Goal: Task Accomplishment & Management: Use online tool/utility

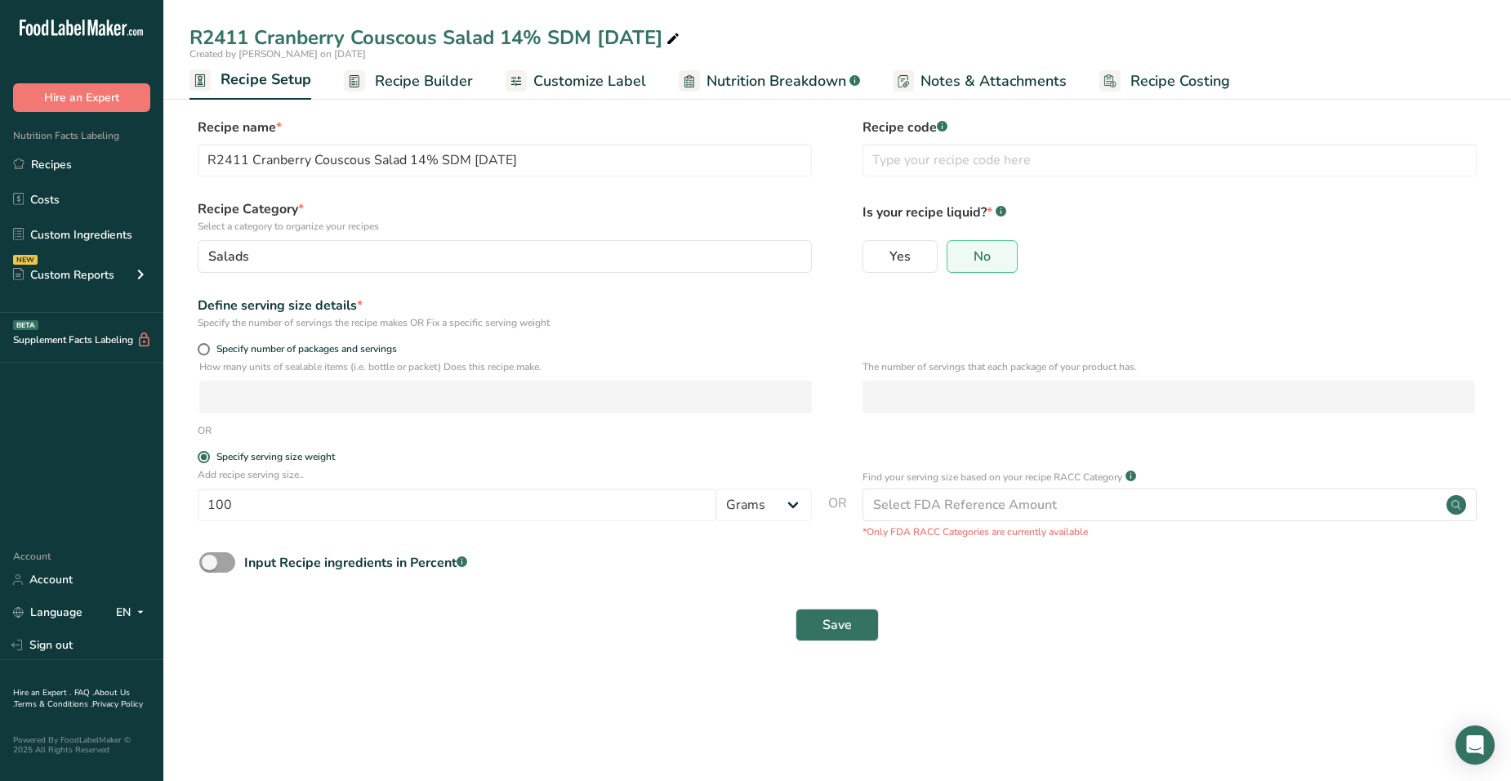
click at [296, 45] on div "R2411 Cranberry Couscous Salad 14% SDM [DATE]" at bounding box center [435, 37] width 493 height 29
click at [73, 159] on link "Recipes" at bounding box center [81, 164] width 163 height 31
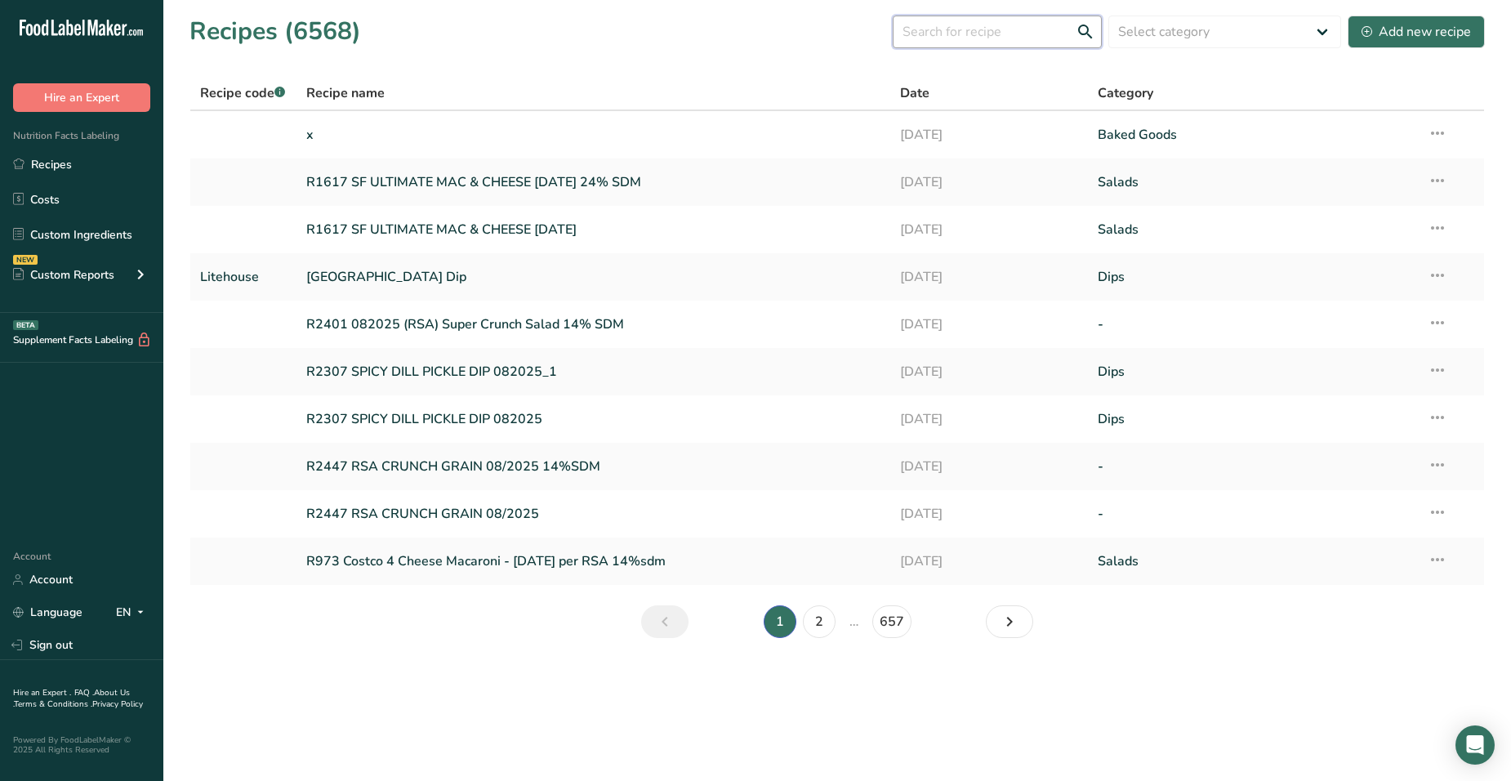
click at [958, 35] on input "text" at bounding box center [996, 32] width 209 height 33
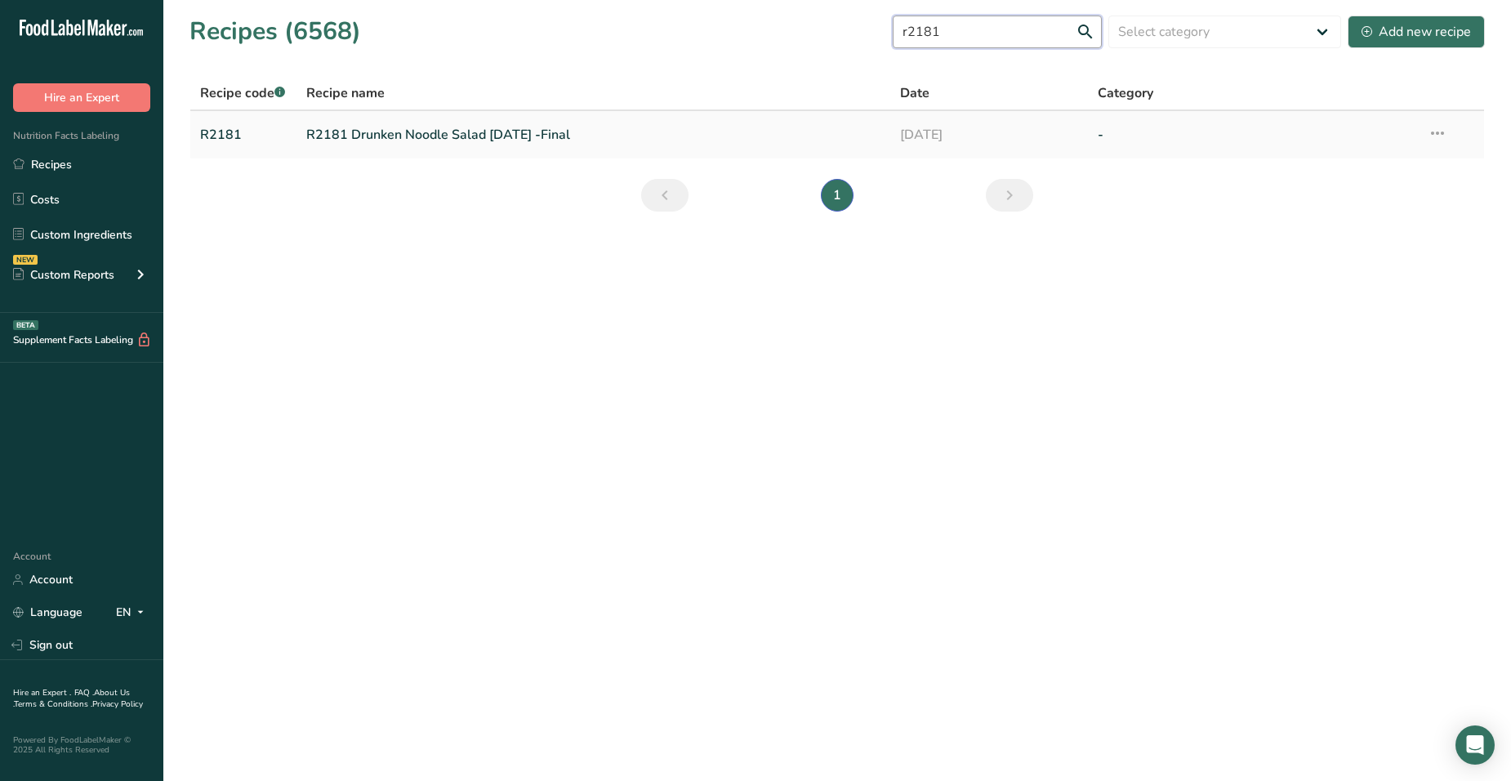
type input "r2181"
click at [535, 142] on link "R2181 Drunken Noodle Salad [DATE] -Final" at bounding box center [593, 135] width 574 height 34
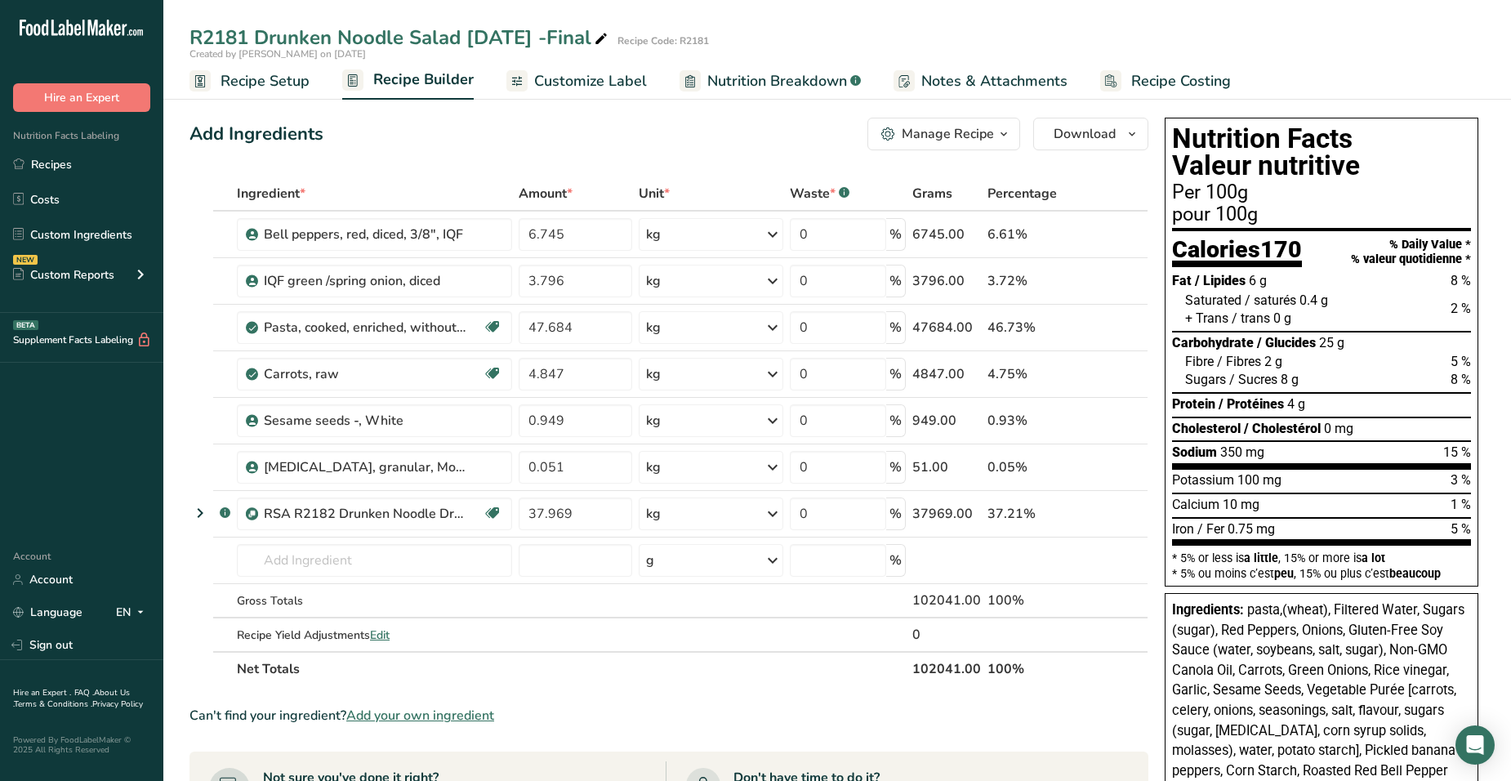
click at [242, 73] on span "Recipe Setup" at bounding box center [264, 81] width 89 height 22
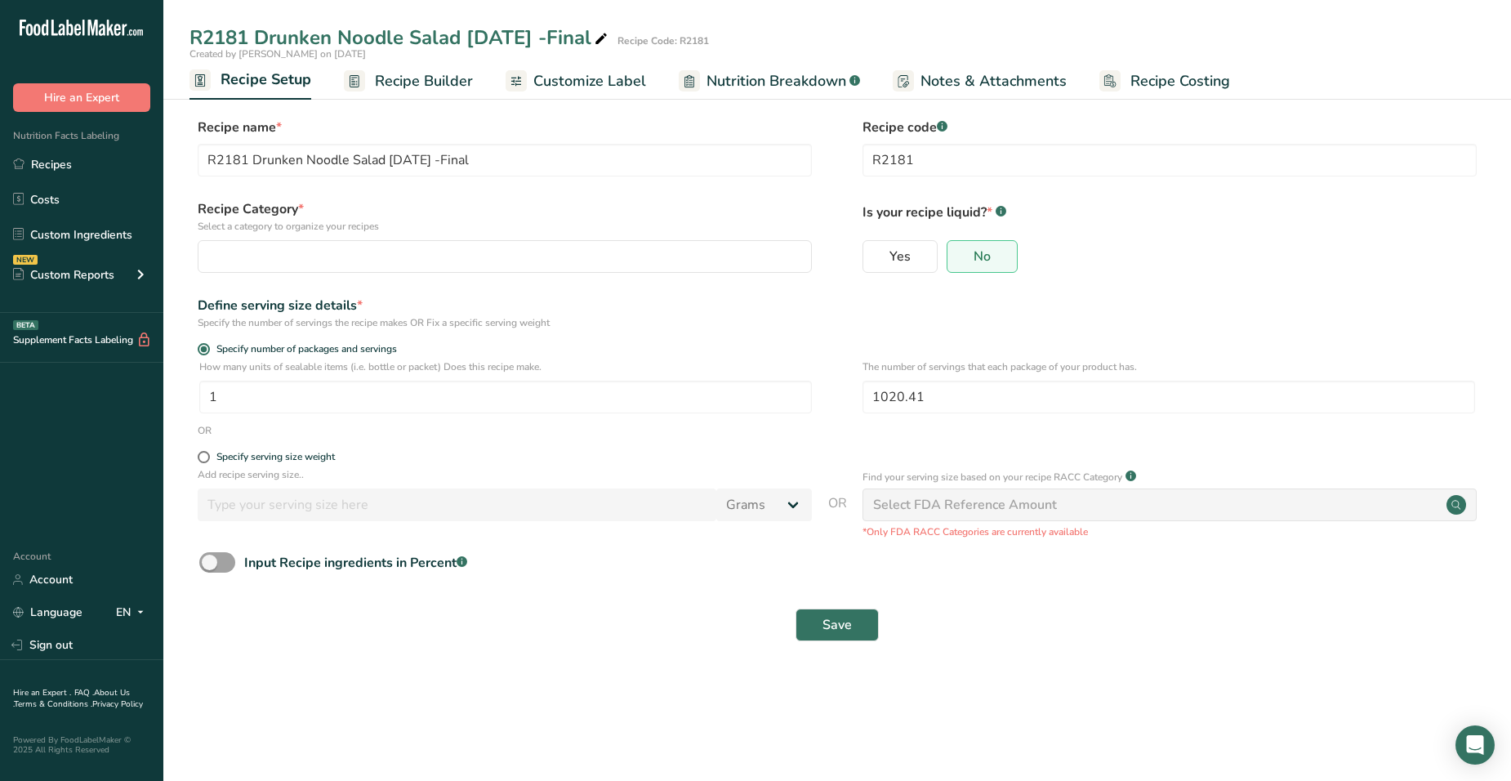
click at [311, 523] on div "Add recipe serving size.. Grams kg mg mcg lb oz l mL fl oz tbsp tsp cup qt gall…" at bounding box center [505, 498] width 614 height 62
click at [201, 457] on span at bounding box center [204, 457] width 12 height 12
click at [201, 457] on input "Specify serving size weight" at bounding box center [203, 457] width 11 height 11
radio input "true"
radio input "false"
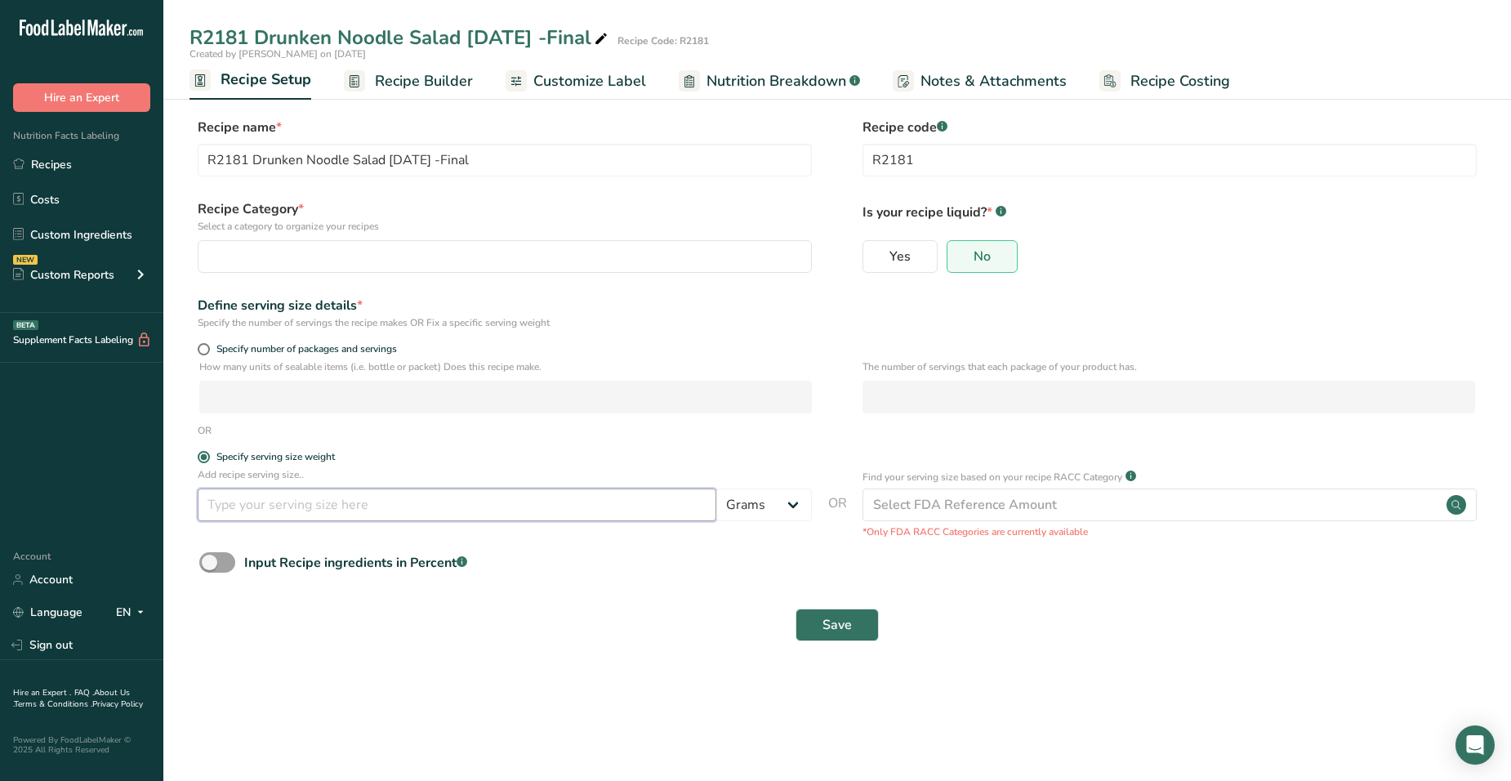
click at [246, 497] on input "number" at bounding box center [457, 504] width 519 height 33
type input "140"
click at [840, 608] on button "Save" at bounding box center [836, 624] width 83 height 33
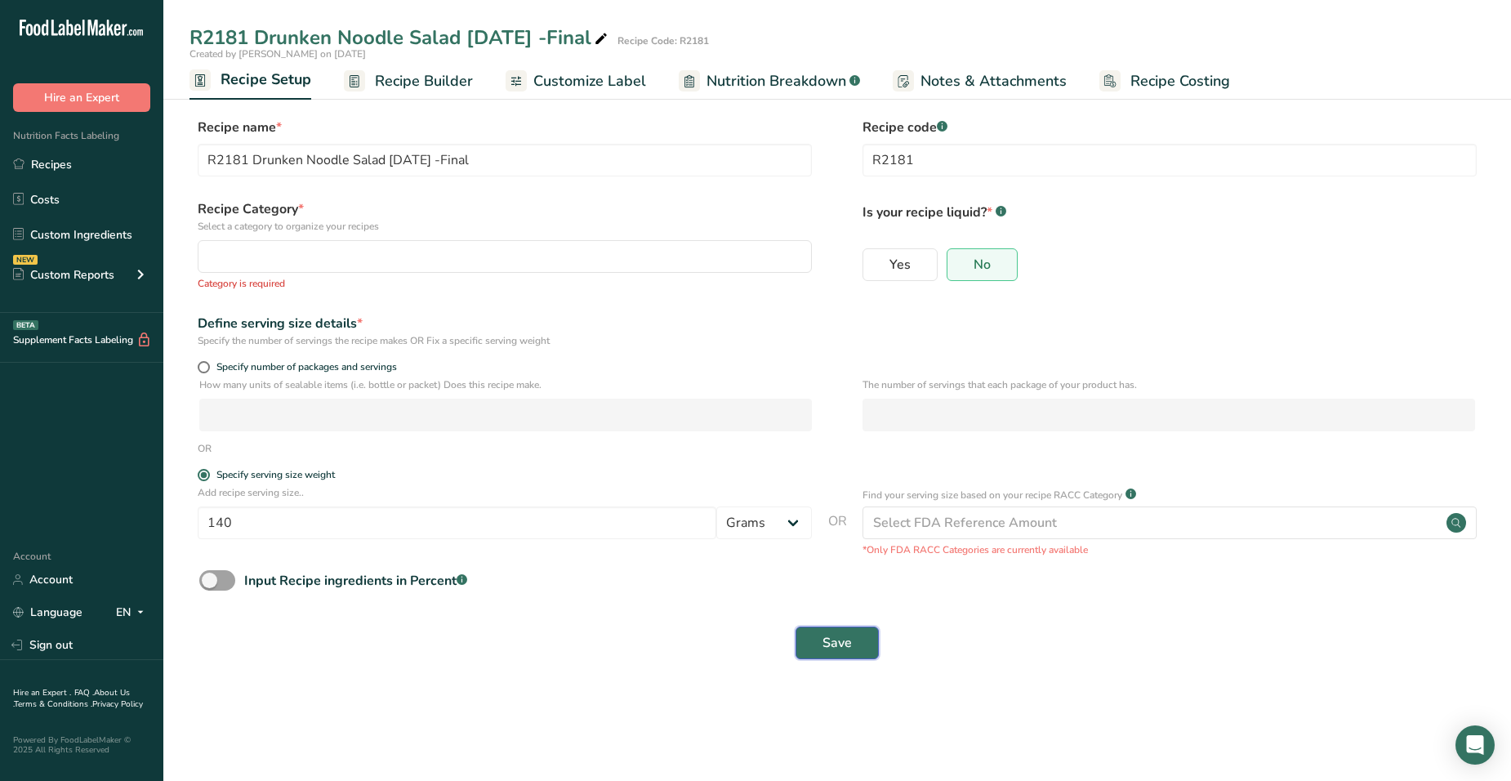
click at [830, 627] on button "Save" at bounding box center [836, 642] width 83 height 33
click at [817, 648] on button "Save" at bounding box center [836, 642] width 83 height 33
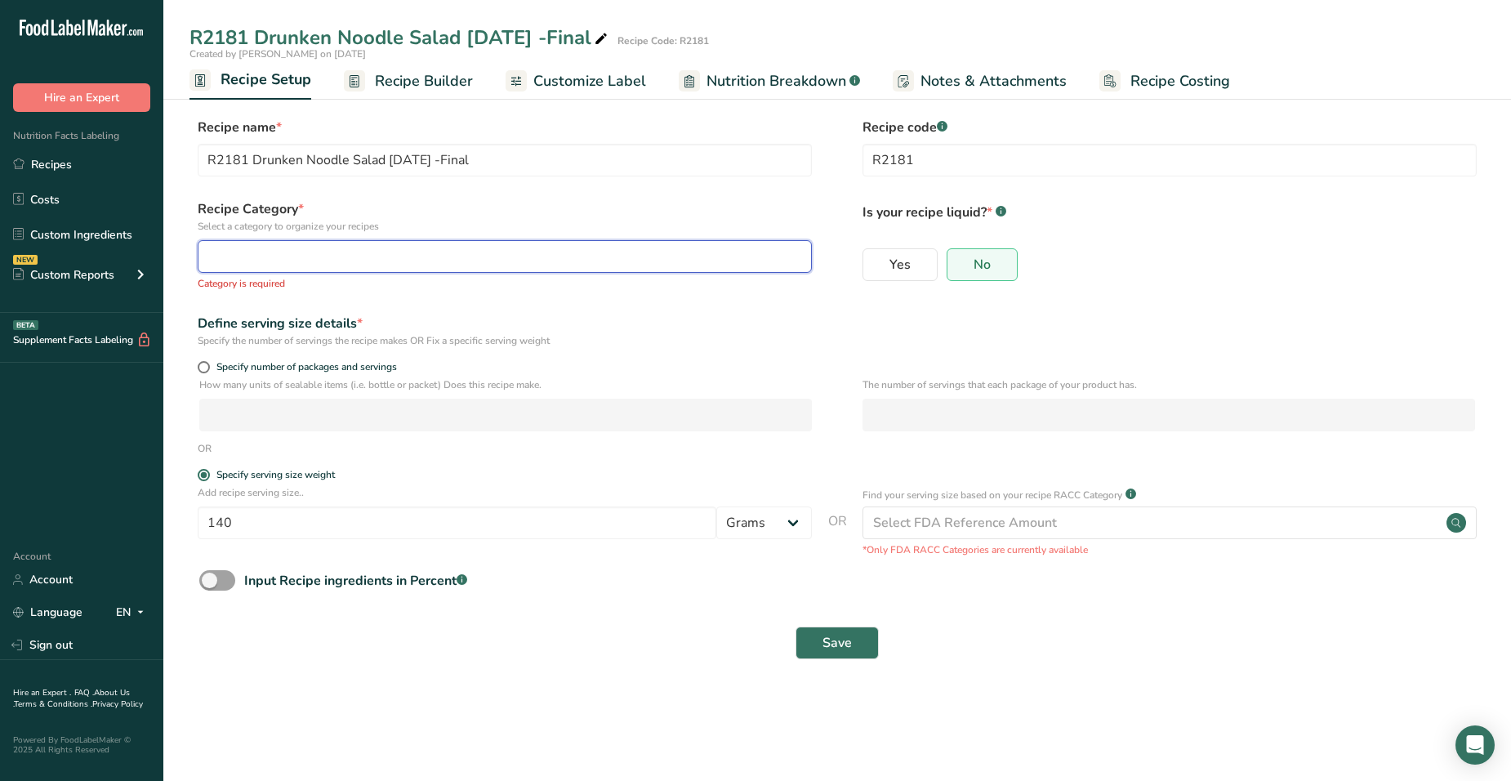
click at [378, 247] on div "button" at bounding box center [499, 257] width 583 height 20
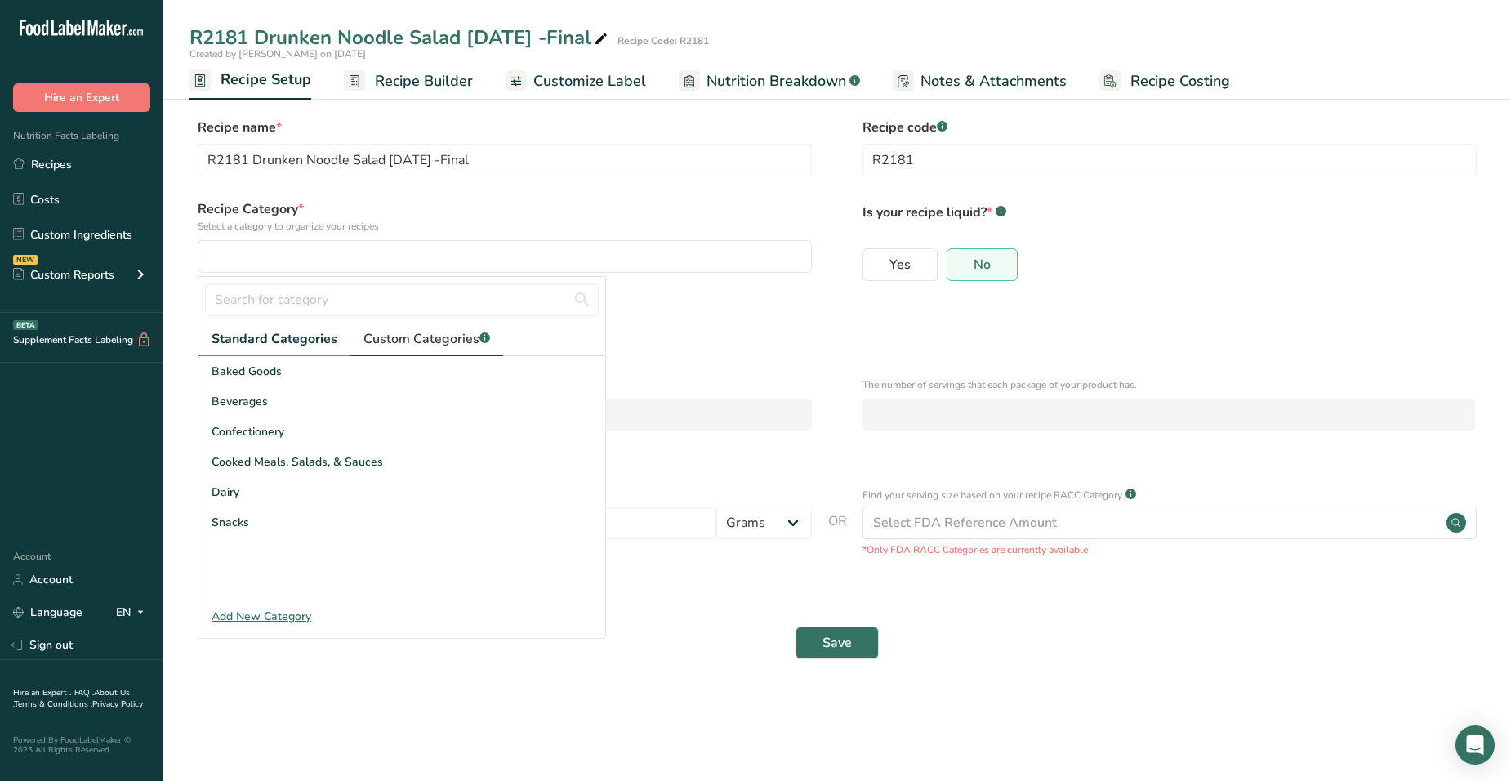
click at [429, 340] on span "Custom Categories .a-a{fill:#347362;}.b-a{fill:#fff;}" at bounding box center [426, 339] width 127 height 20
click at [238, 490] on span "Salads" at bounding box center [229, 491] width 36 height 17
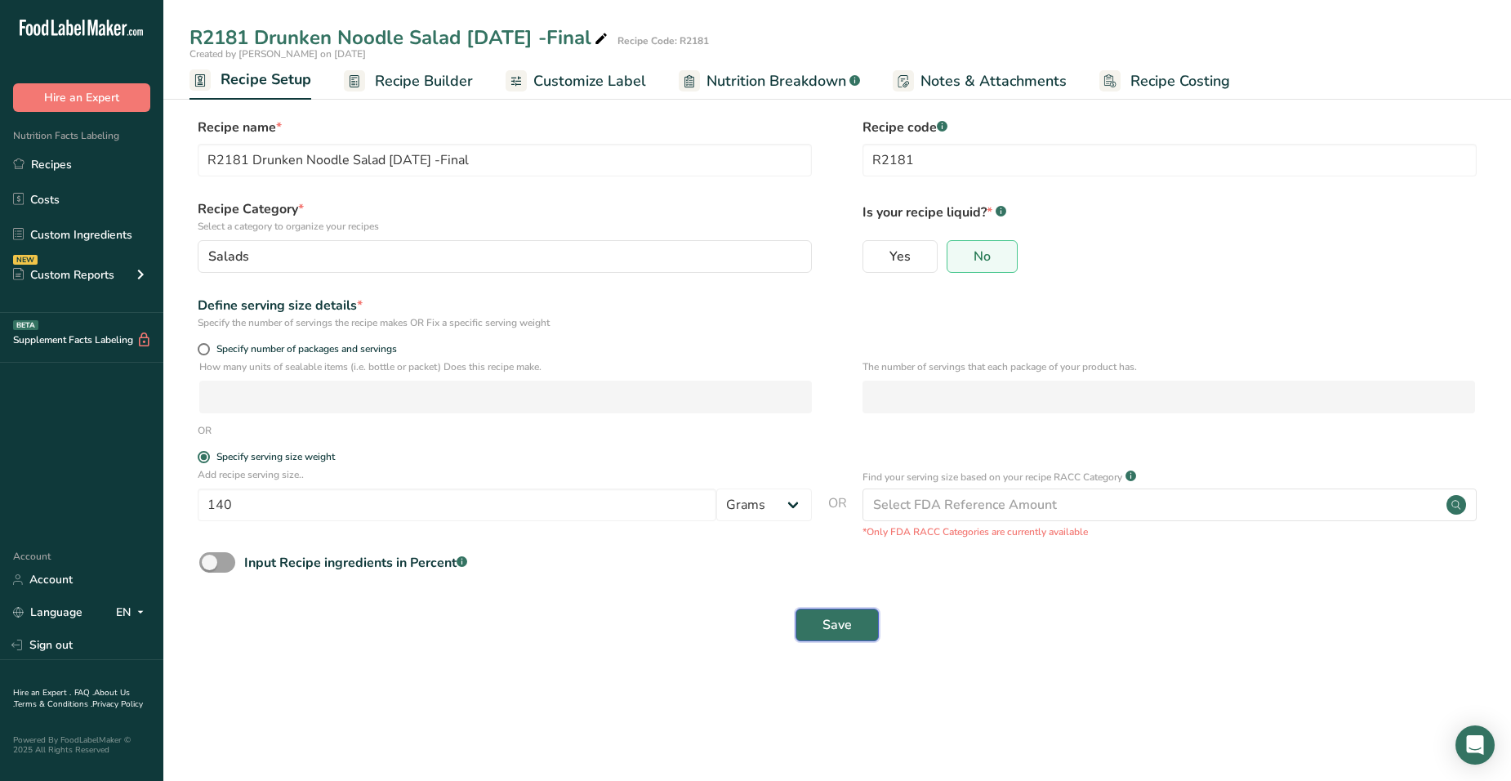
click at [848, 633] on span "Save" at bounding box center [836, 625] width 29 height 20
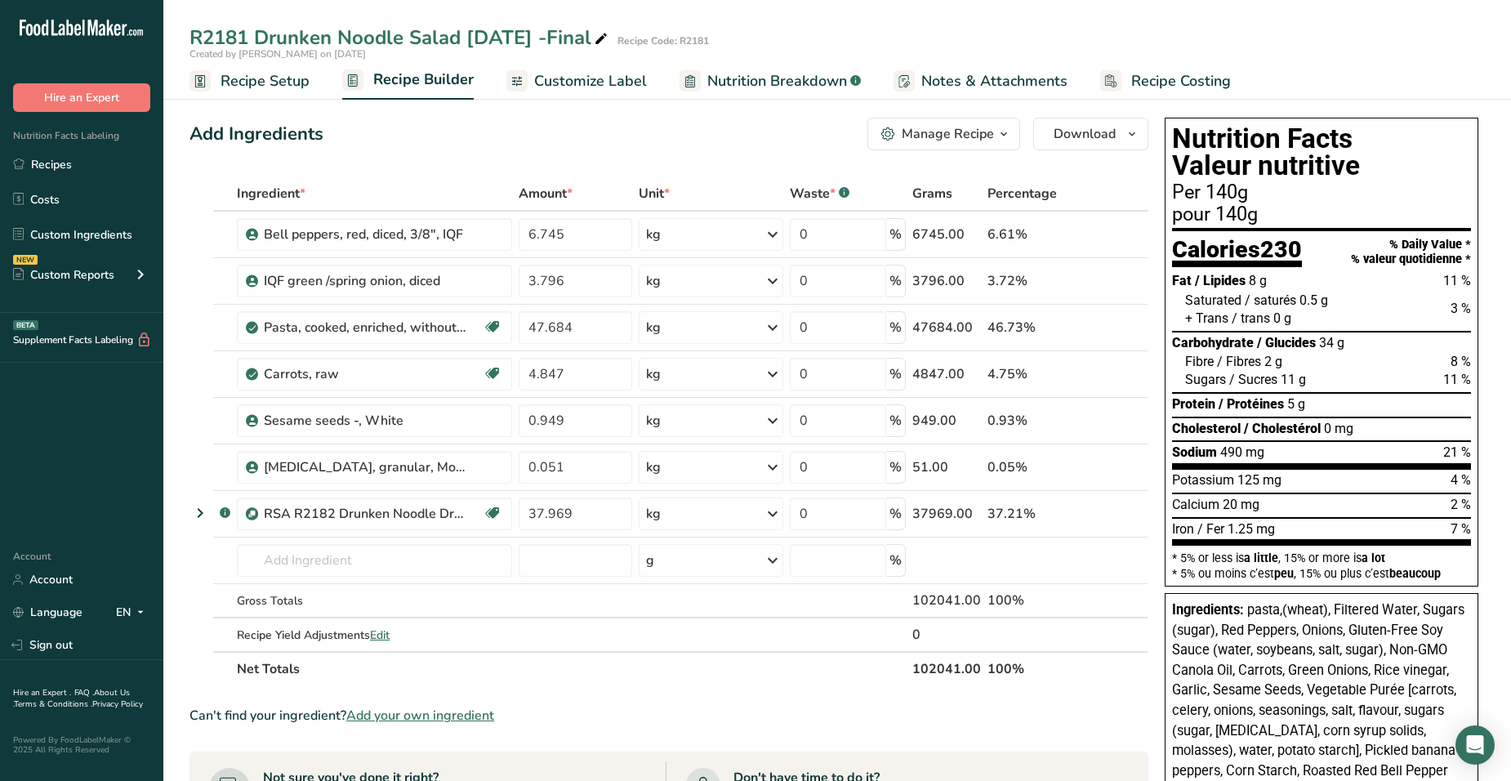
click at [283, 88] on span "Recipe Setup" at bounding box center [264, 81] width 89 height 22
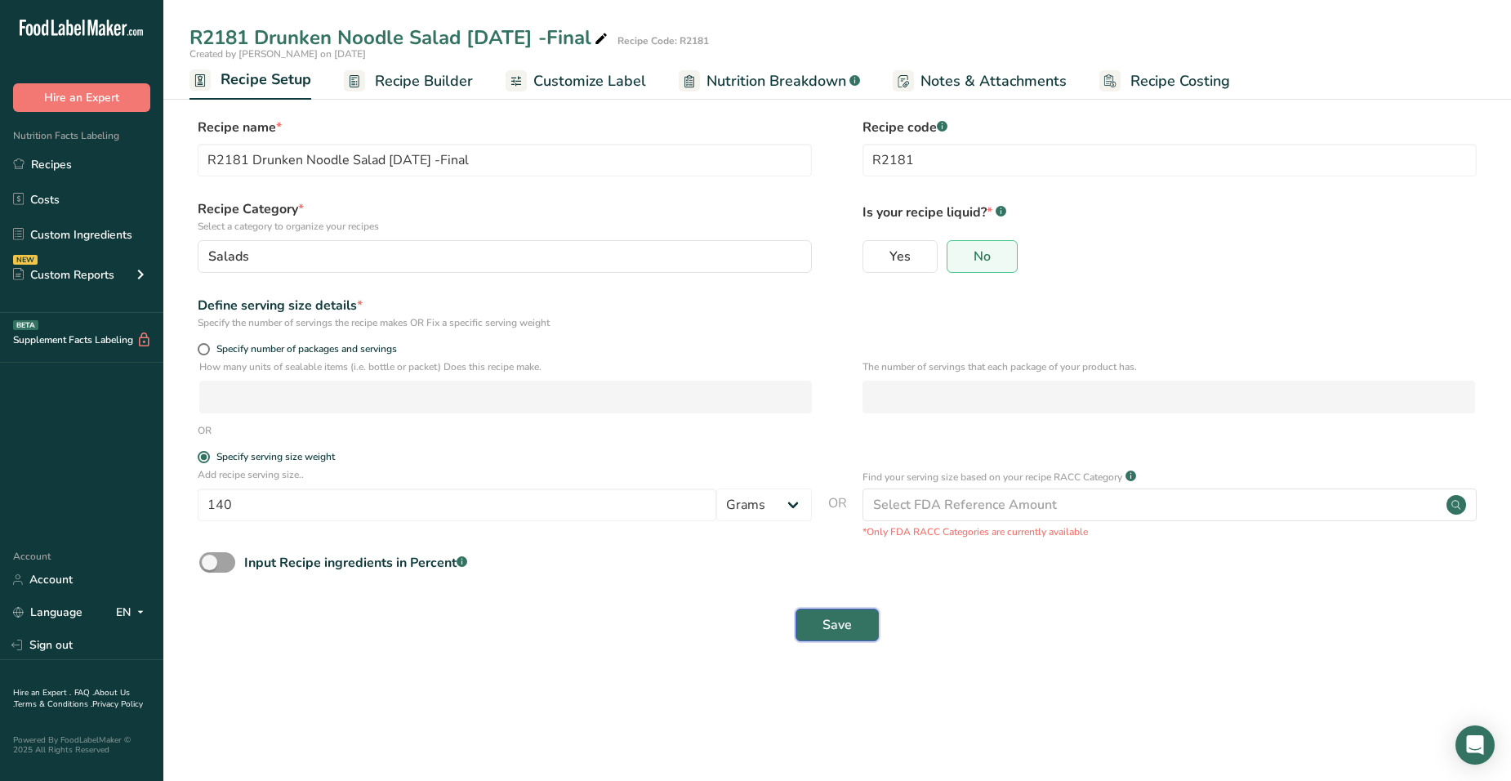
click at [816, 621] on button "Save" at bounding box center [836, 624] width 83 height 33
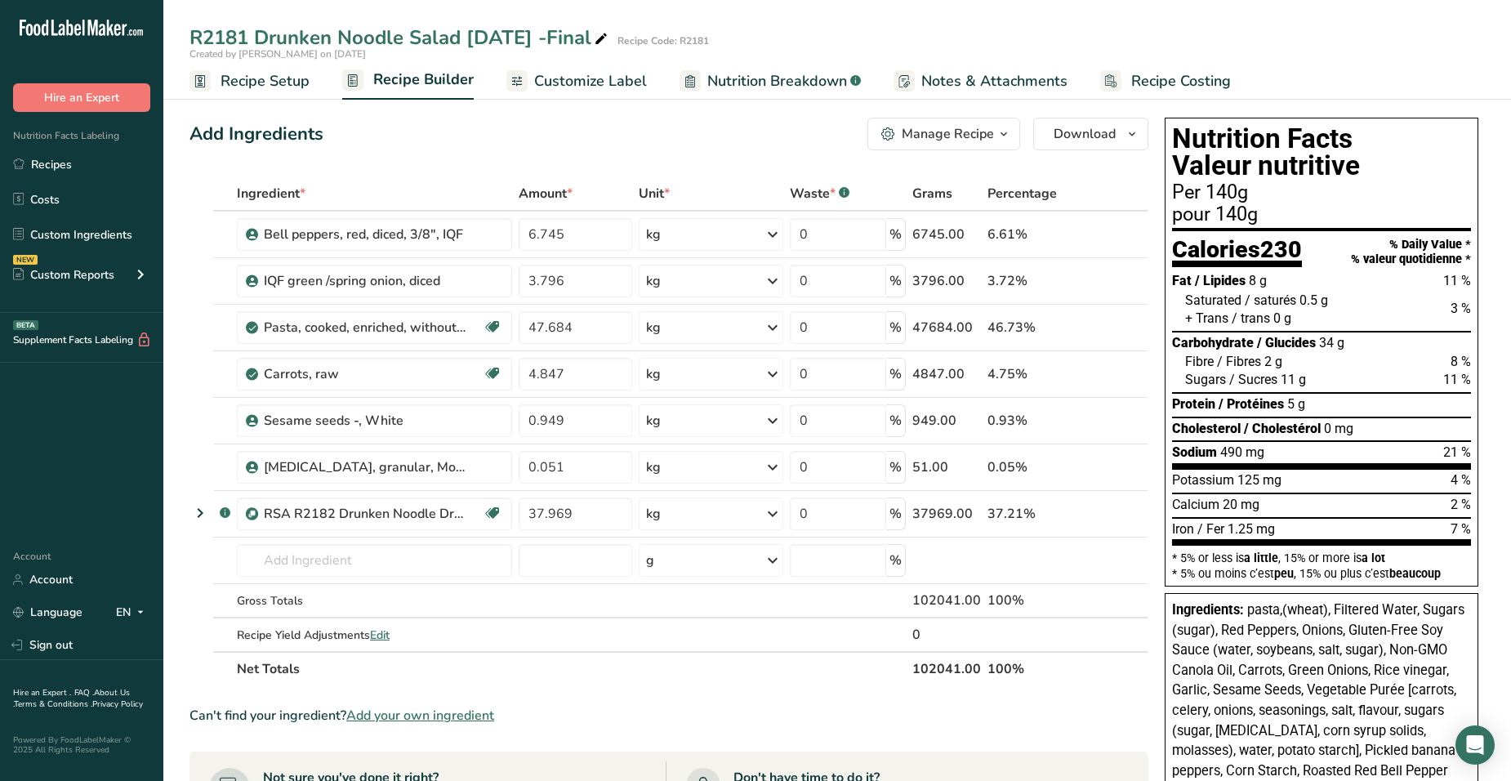
click at [280, 83] on span "Recipe Setup" at bounding box center [264, 81] width 89 height 22
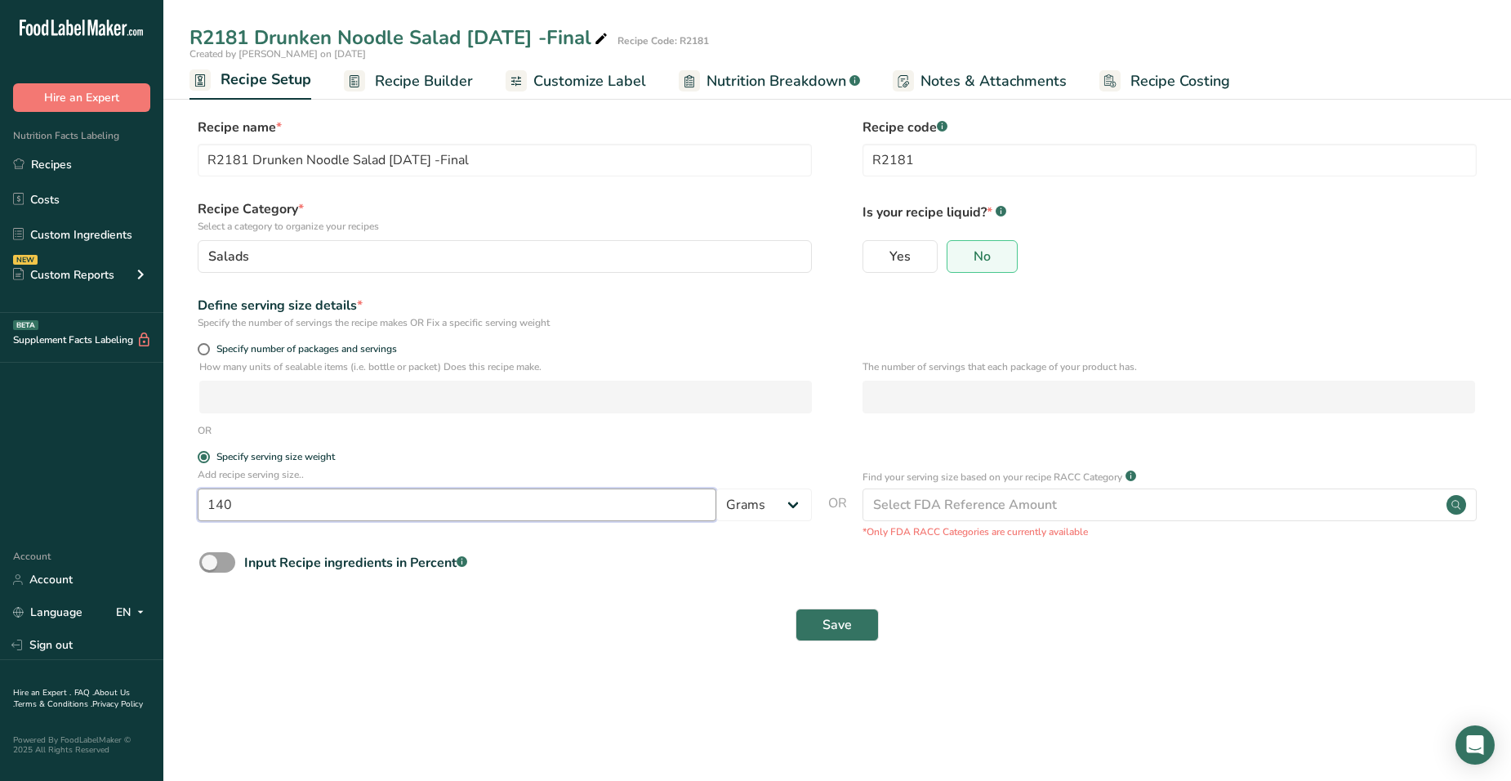
click at [434, 496] on input "140" at bounding box center [457, 504] width 519 height 33
type input "100"
click at [863, 622] on button "Save" at bounding box center [836, 624] width 83 height 33
